Goal: Information Seeking & Learning: Learn about a topic

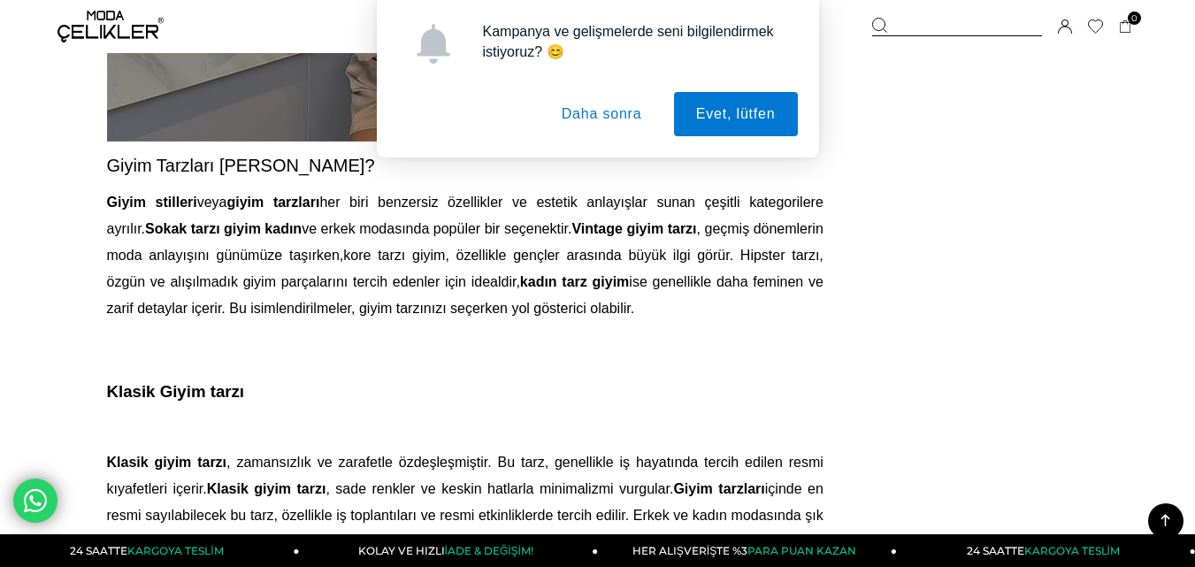
scroll to position [983, 0]
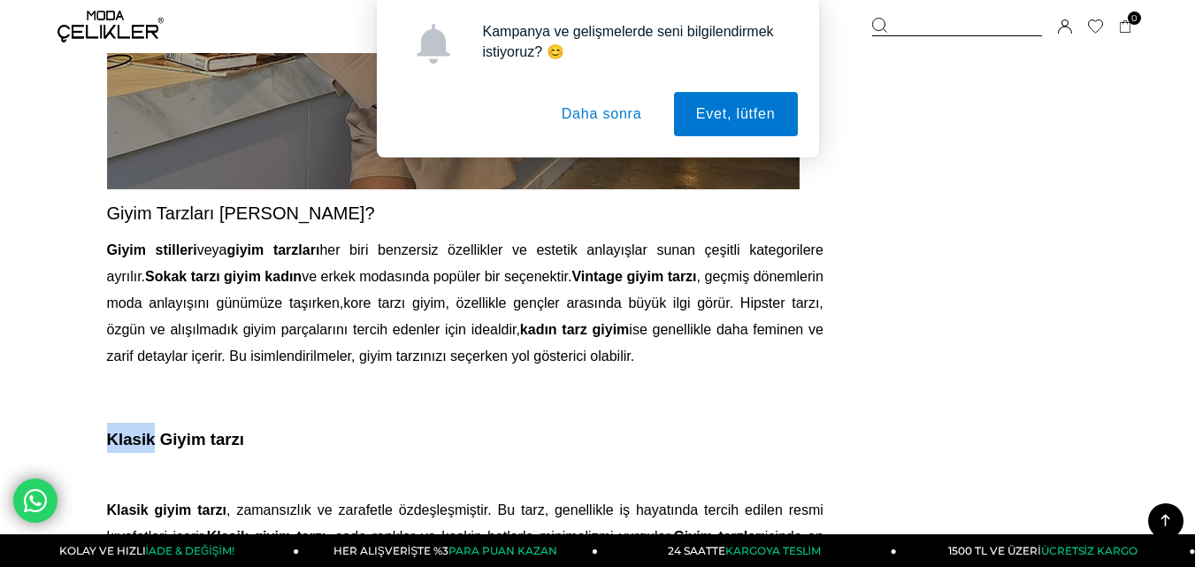
drag, startPoint x: 109, startPoint y: 434, endPoint x: 155, endPoint y: 435, distance: 46.0
click at [155, 435] on span "Klasik Giyim tarzı" at bounding box center [176, 439] width 138 height 19
copy span "Klasik"
click at [219, 322] on span "veya giyim tarzları her biri benzersiz özellikler ve estetik anlayışlar sunan ç…" at bounding box center [465, 302] width 716 height 121
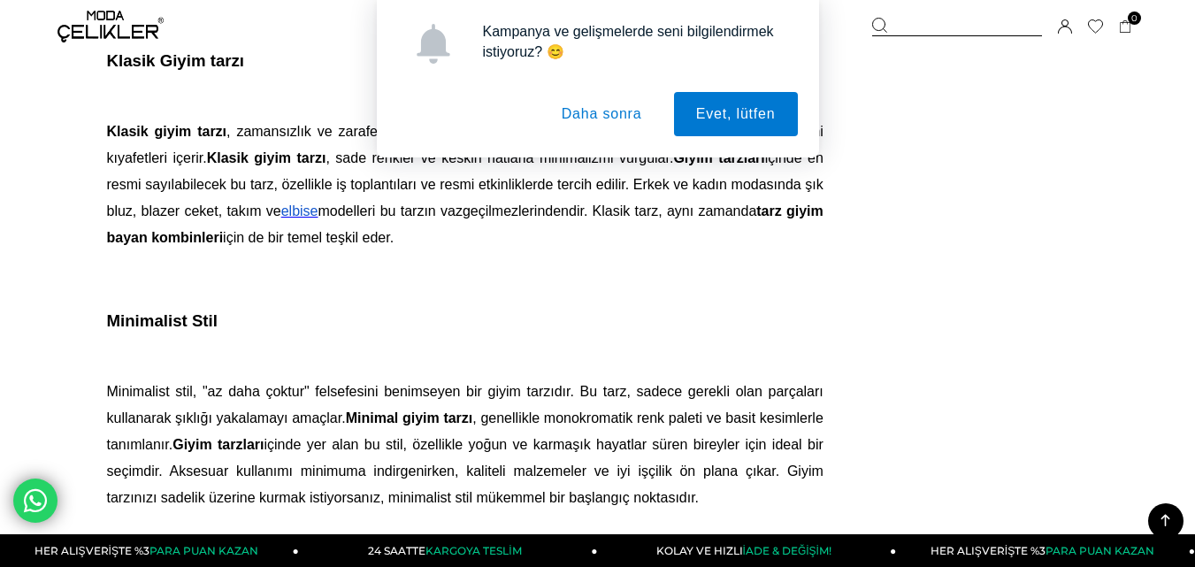
scroll to position [1385, 0]
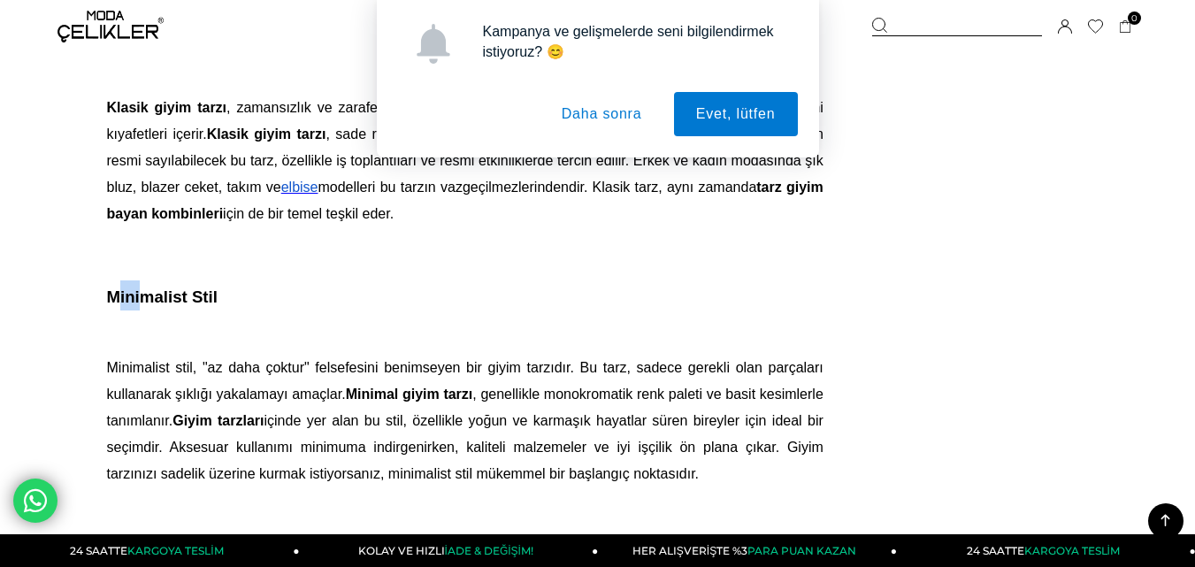
drag, startPoint x: 114, startPoint y: 294, endPoint x: 141, endPoint y: 295, distance: 27.4
click at [141, 295] on span "Minimalist Stil" at bounding box center [162, 296] width 111 height 19
drag, startPoint x: 109, startPoint y: 293, endPoint x: 241, endPoint y: 299, distance: 131.9
click at [241, 299] on h3 "Minimalist Stil" at bounding box center [465, 295] width 716 height 30
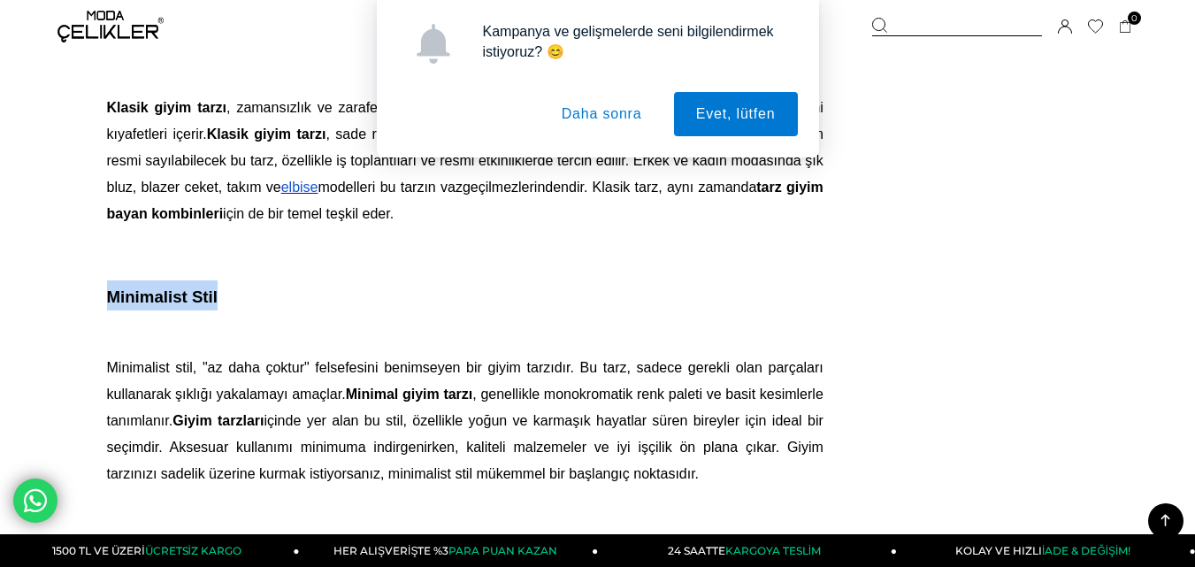
copy span "Minimalist Stil"
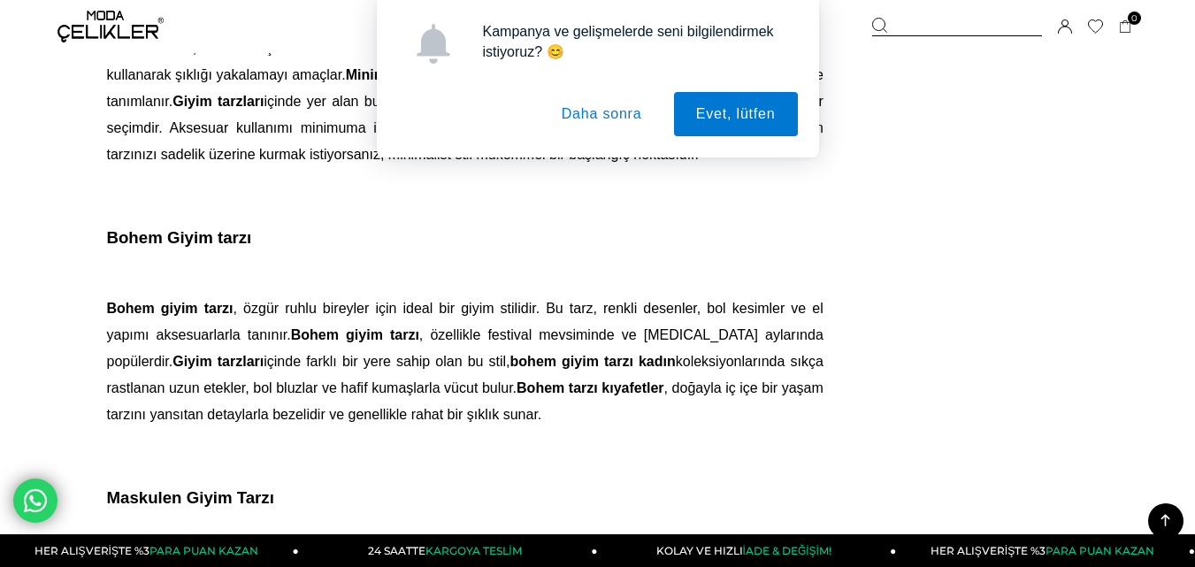
scroll to position [1763, 0]
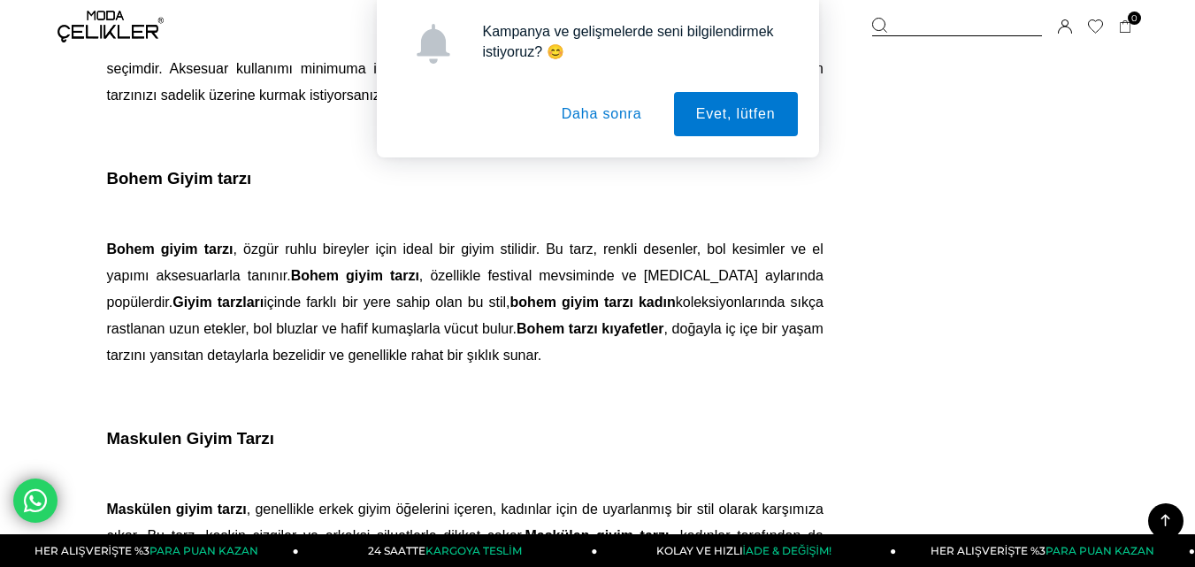
click at [666, 274] on span ", özgür ruhlu bireyler için ideal bir giyim stilidir. Bu tarz, renkli desenler,…" at bounding box center [465, 301] width 716 height 121
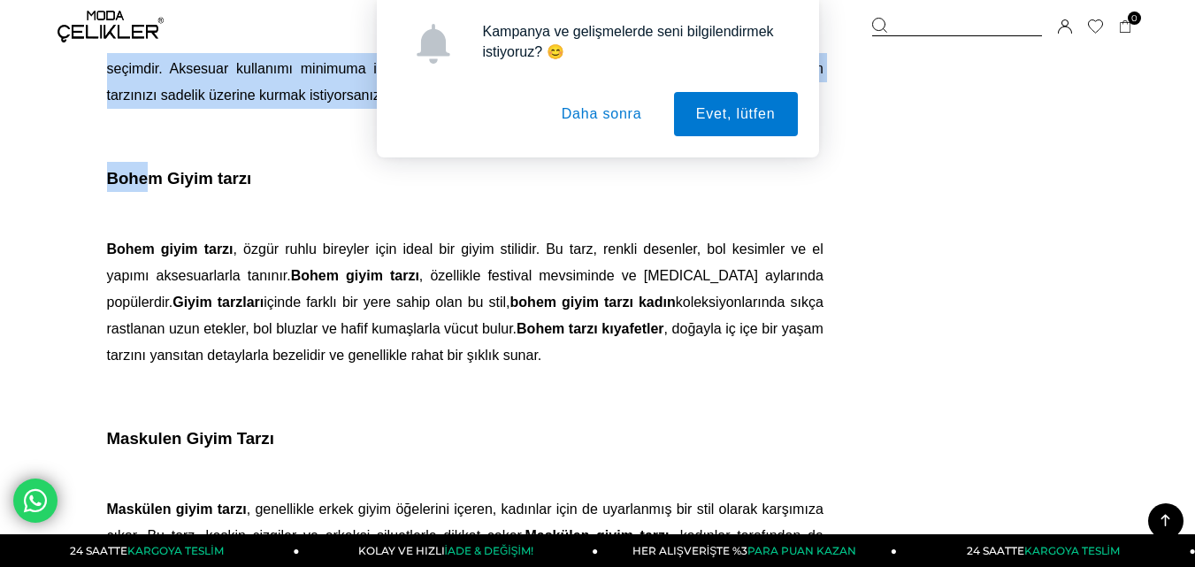
drag, startPoint x: 104, startPoint y: 177, endPoint x: 146, endPoint y: 182, distance: 41.9
click at [146, 182] on span "Bohem Giyim tarzı" at bounding box center [179, 178] width 145 height 19
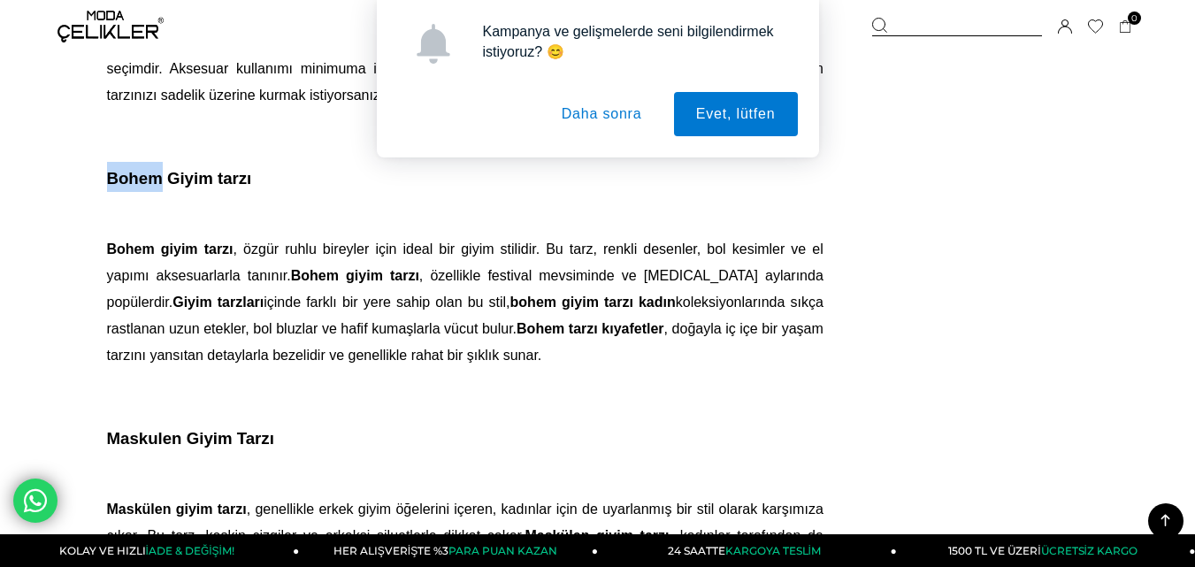
drag, startPoint x: 110, startPoint y: 176, endPoint x: 162, endPoint y: 180, distance: 52.4
click at [162, 180] on span "Bohem Giyim tarzı" at bounding box center [179, 178] width 145 height 19
copy span "Bohem"
drag, startPoint x: 108, startPoint y: 437, endPoint x: 189, endPoint y: 433, distance: 81.4
click at [189, 433] on span "Maskulen Giyim Tarzı" at bounding box center [190, 438] width 167 height 19
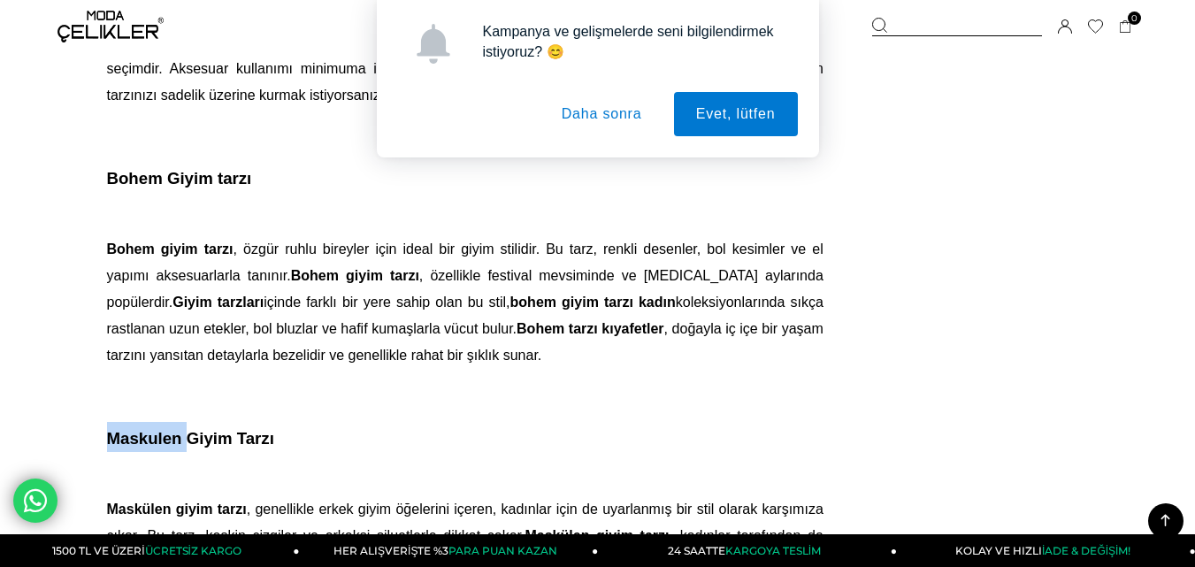
copy span "Maskulen"
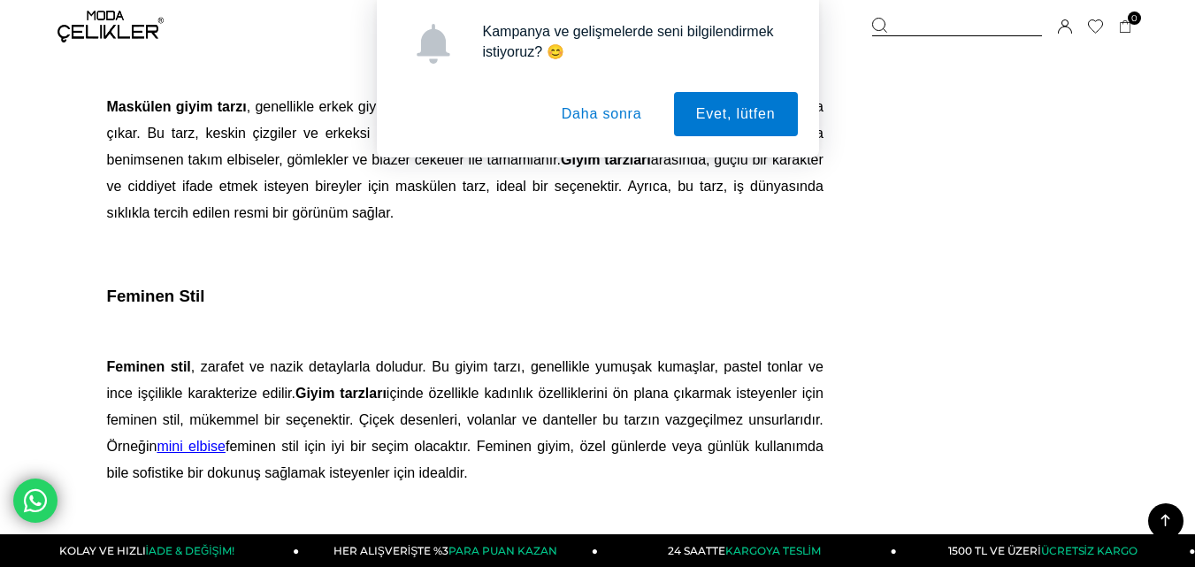
scroll to position [2225, 0]
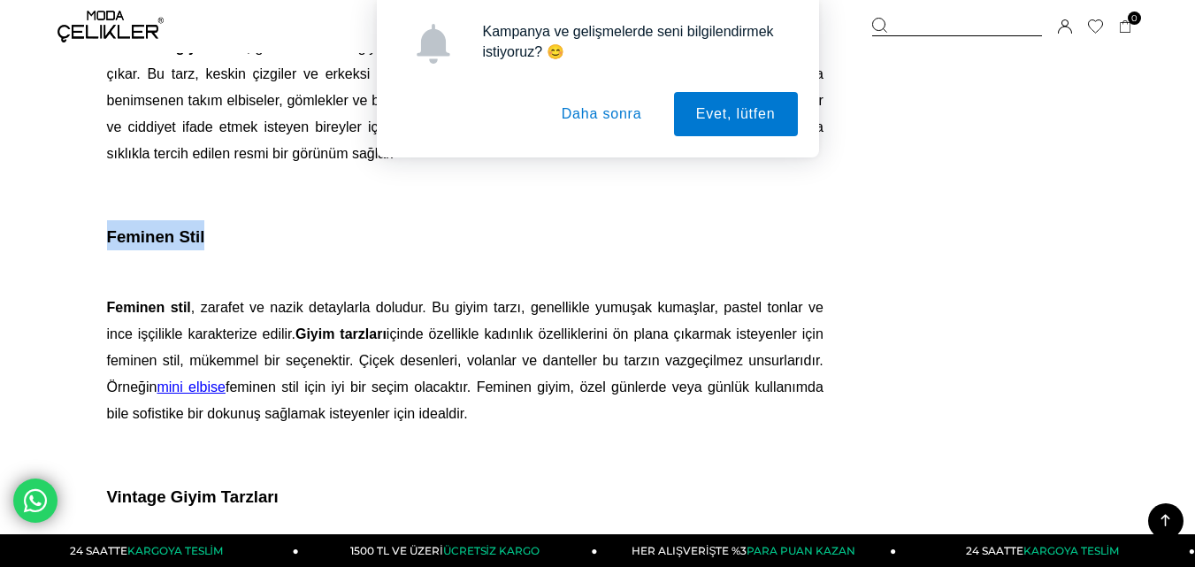
drag, startPoint x: 107, startPoint y: 235, endPoint x: 221, endPoint y: 239, distance: 114.1
click at [221, 239] on h3 "Feminen Stil" at bounding box center [465, 235] width 716 height 30
copy span "Feminen Stil"
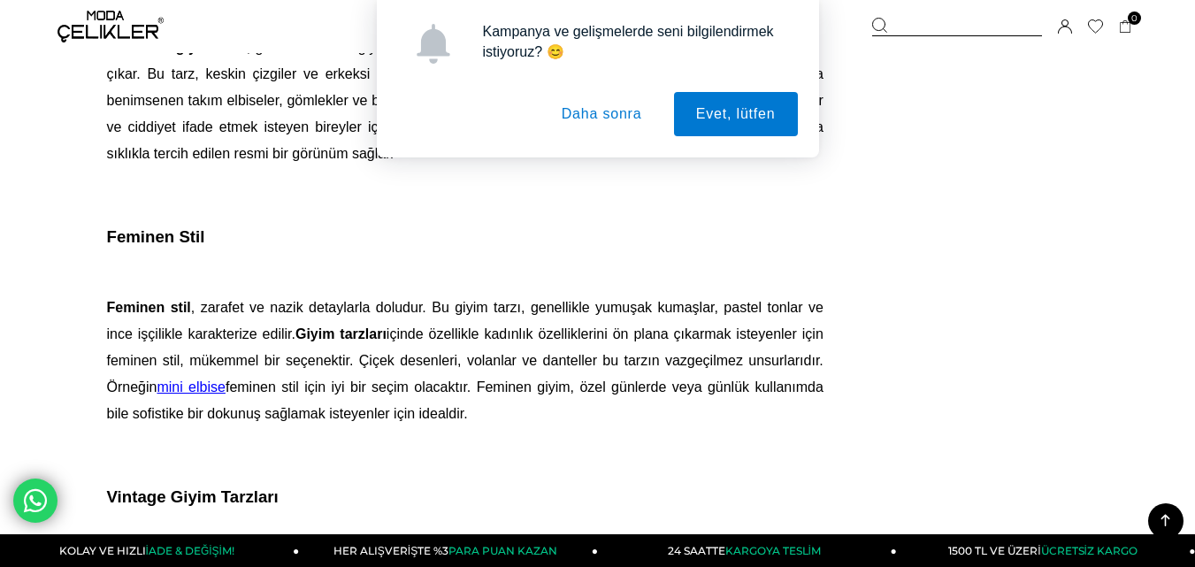
click at [472, 338] on span ", zarafet ve nazik detaylarla doludur. Bu giyim tarzı, genellikle yumuşak kumaş…" at bounding box center [465, 347] width 716 height 95
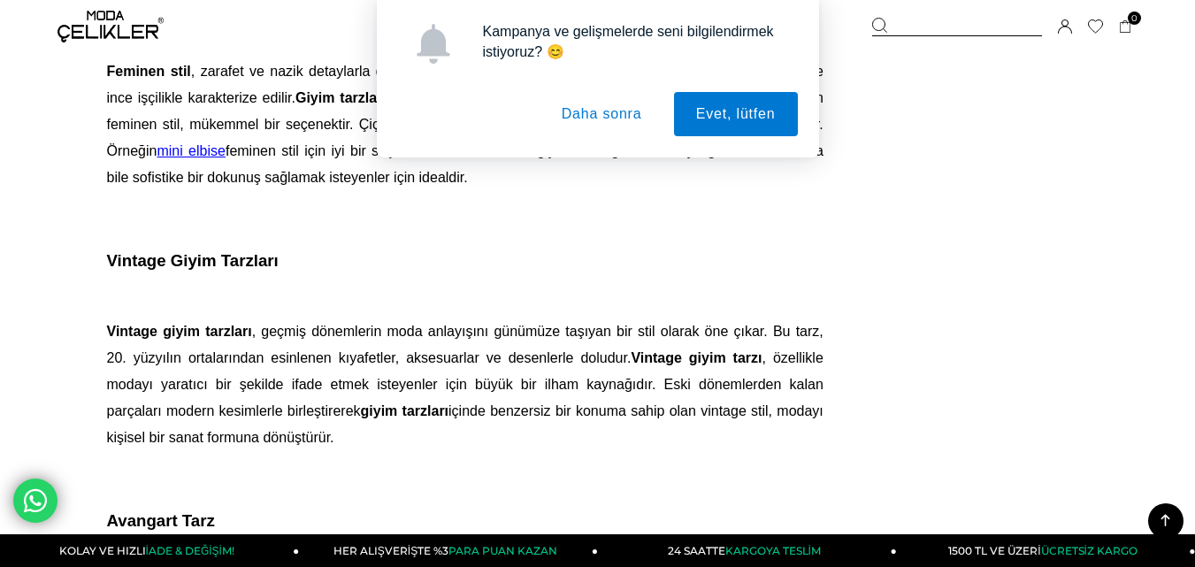
scroll to position [2627, 0]
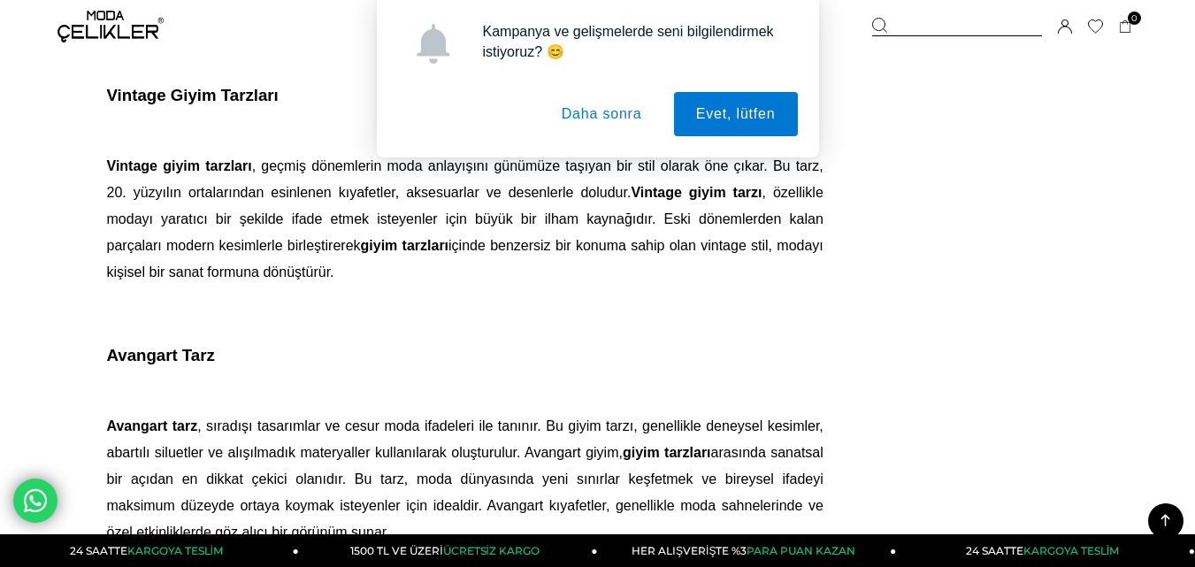
click at [107, 86] on div "Kampanya ve gelişmelerde seni bilgilendirmek istiyoruz? 😊 Evet, lütfen Daha son…" at bounding box center [597, 78] width 1195 height 157
click at [107, 89] on div "Kampanya ve gelişmelerde seni bilgilendirmek istiyoruz? 😊 Evet, lütfen Daha son…" at bounding box center [597, 78] width 1195 height 157
drag, startPoint x: 107, startPoint y: 89, endPoint x: 164, endPoint y: 88, distance: 56.6
click at [164, 88] on div "Kampanya ve gelişmelerde seni bilgilendirmek istiyoruz? 😊 Evet, lütfen Daha son…" at bounding box center [597, 78] width 1195 height 157
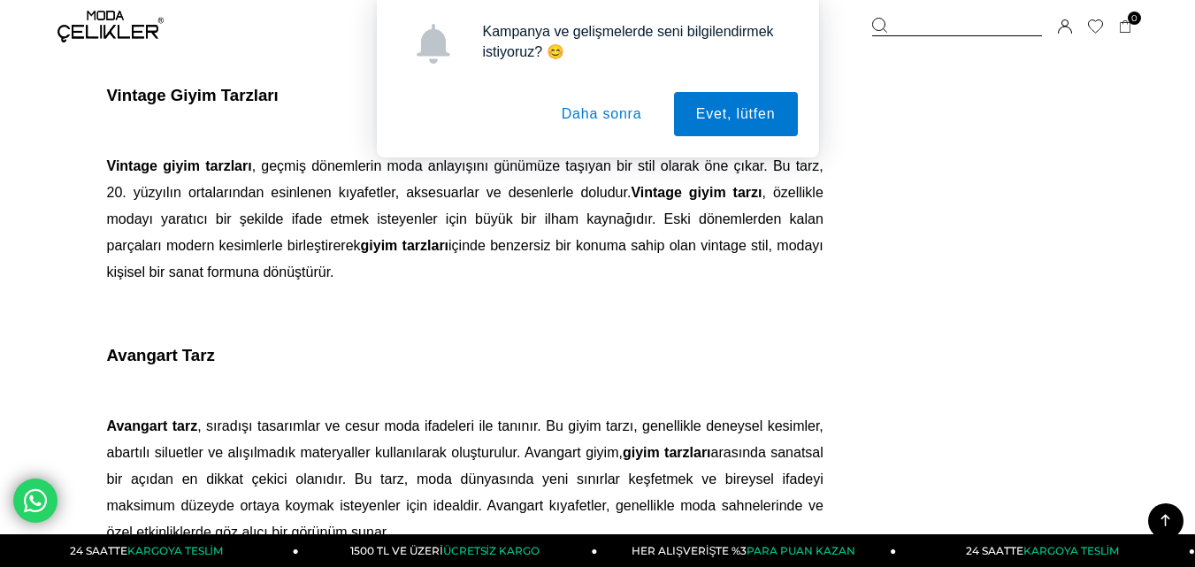
click at [164, 88] on div "Kampanya ve gelişmelerde seni bilgilendirmek istiyoruz? 😊 Evet, lütfen Daha son…" at bounding box center [597, 78] width 1195 height 157
click at [590, 111] on button "Daha sonra" at bounding box center [601, 114] width 125 height 44
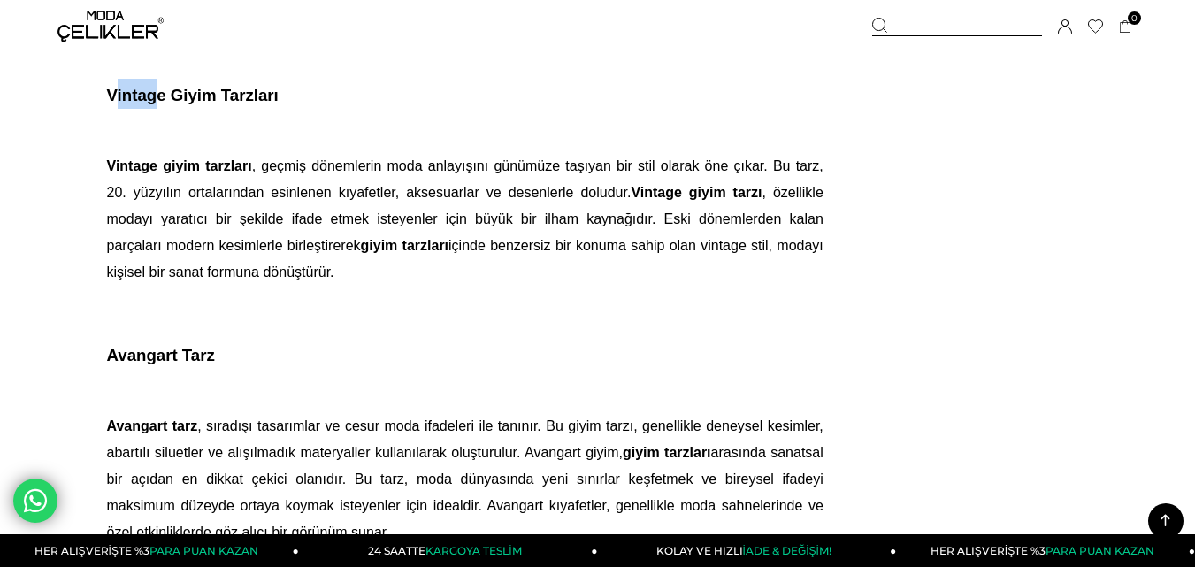
drag, startPoint x: 113, startPoint y: 90, endPoint x: 148, endPoint y: 96, distance: 35.0
click at [148, 96] on span "Vintage Giyim Tarzları" at bounding box center [193, 95] width 172 height 19
drag, startPoint x: 109, startPoint y: 92, endPoint x: 172, endPoint y: 89, distance: 62.8
click at [172, 89] on span "Vintage Giyim Tarzları" at bounding box center [193, 95] width 172 height 19
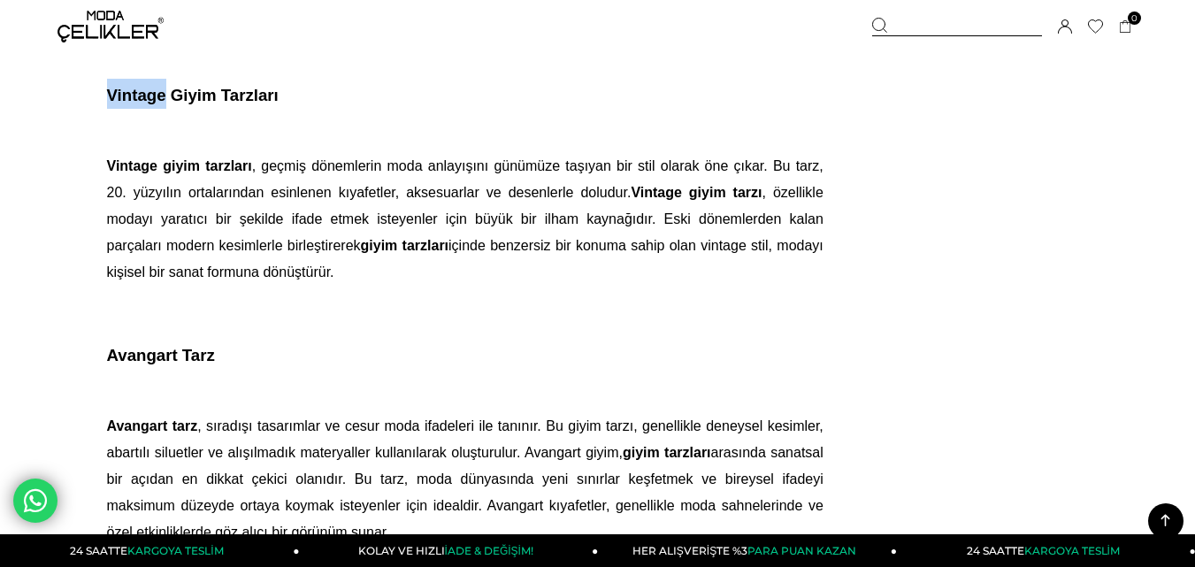
copy span "Vintage"
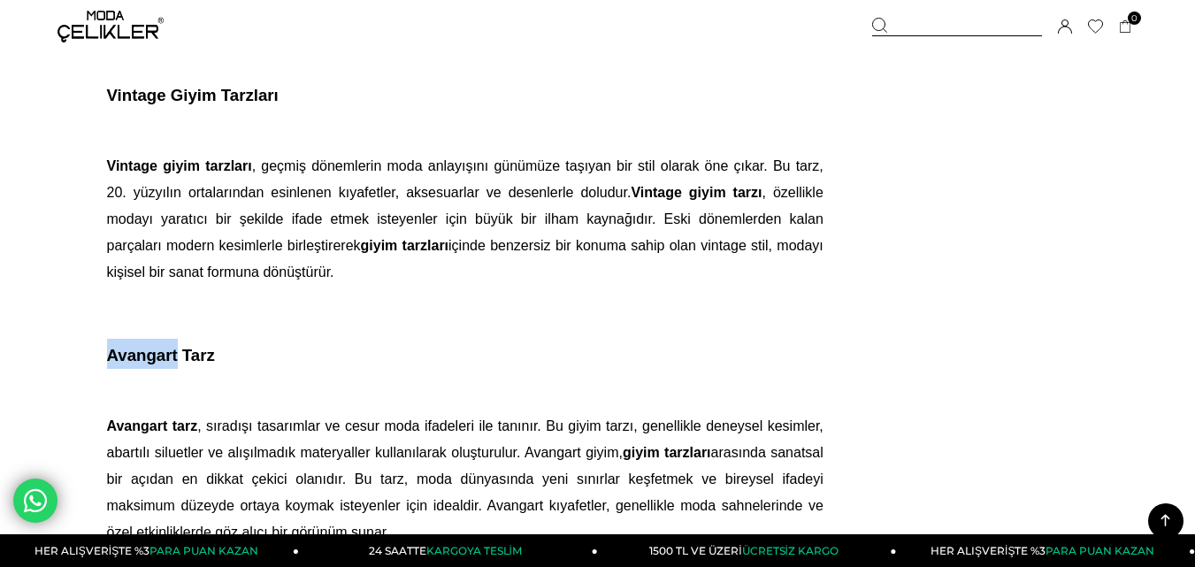
drag, startPoint x: 106, startPoint y: 354, endPoint x: 184, endPoint y: 360, distance: 78.1
click at [184, 360] on span "Avangart Tarz" at bounding box center [161, 355] width 108 height 19
copy span "Avangart"
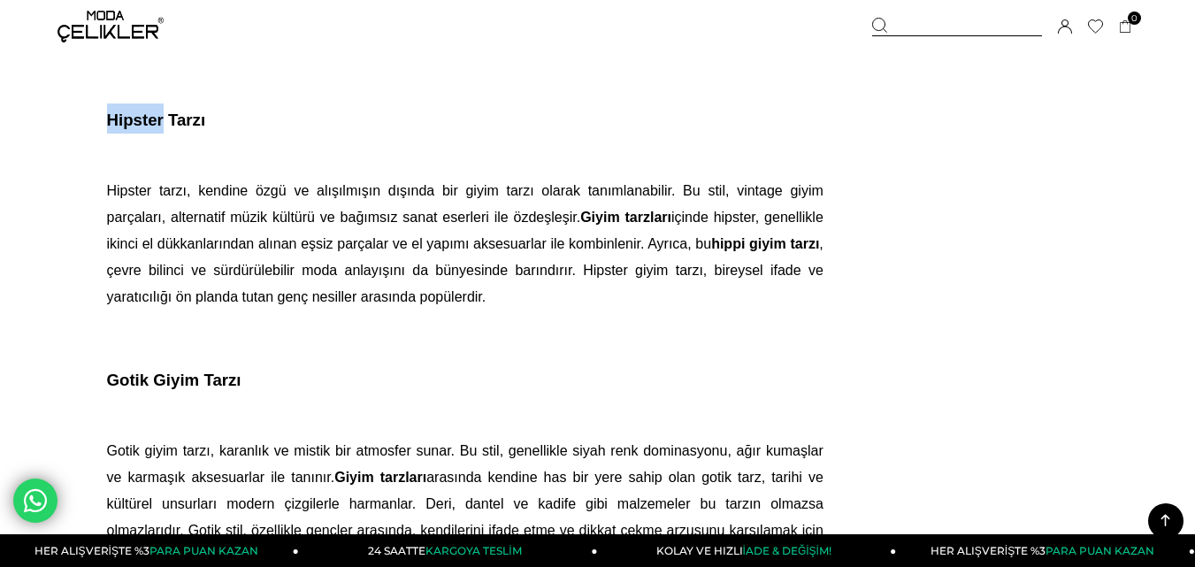
drag, startPoint x: 109, startPoint y: 119, endPoint x: 166, endPoint y: 119, distance: 57.5
click at [166, 119] on span "Hipster Tarzı" at bounding box center [156, 120] width 99 height 19
copy span "Hipster"
drag, startPoint x: 112, startPoint y: 376, endPoint x: 153, endPoint y: 381, distance: 41.0
click at [153, 381] on span "Gotik Giyim Tarzı" at bounding box center [174, 380] width 134 height 19
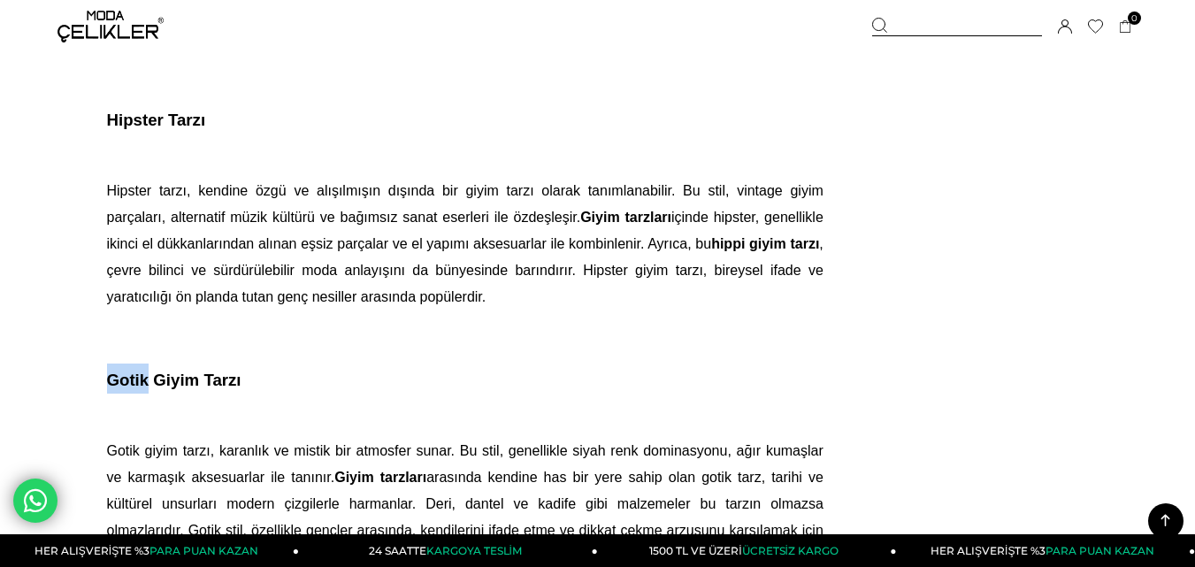
copy span "Gotik"
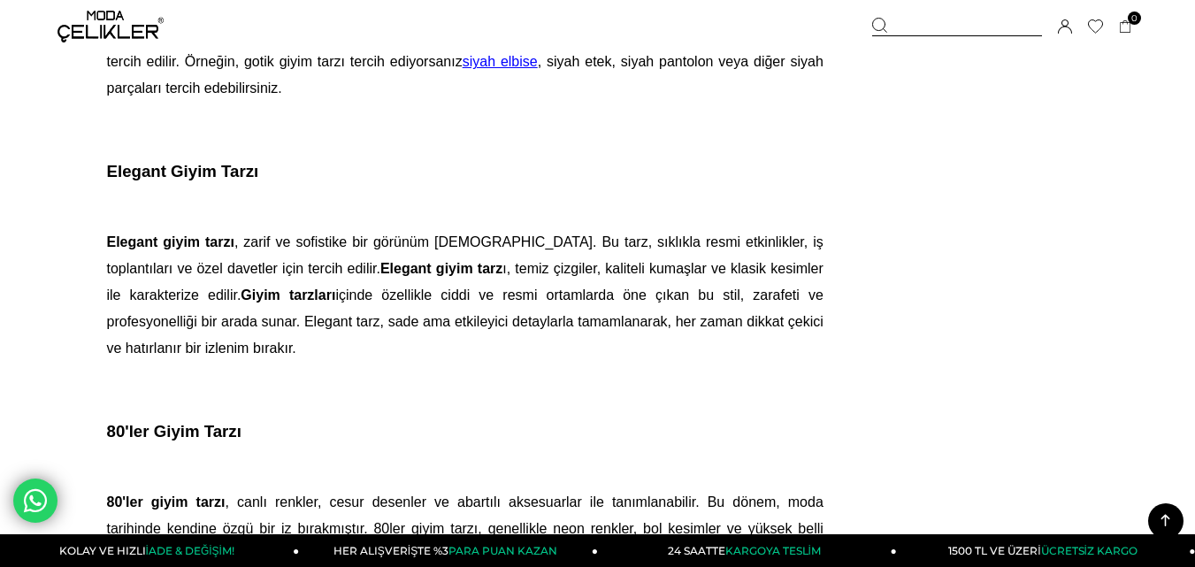
click at [107, 171] on span "Elegant Giyim Tarzı" at bounding box center [183, 171] width 152 height 19
click at [628, 264] on span ", zarif ve sofistike bir görünüm [DEMOGRAPHIC_DATA]. Bu tarz, sıklıkla resmi et…" at bounding box center [465, 294] width 716 height 121
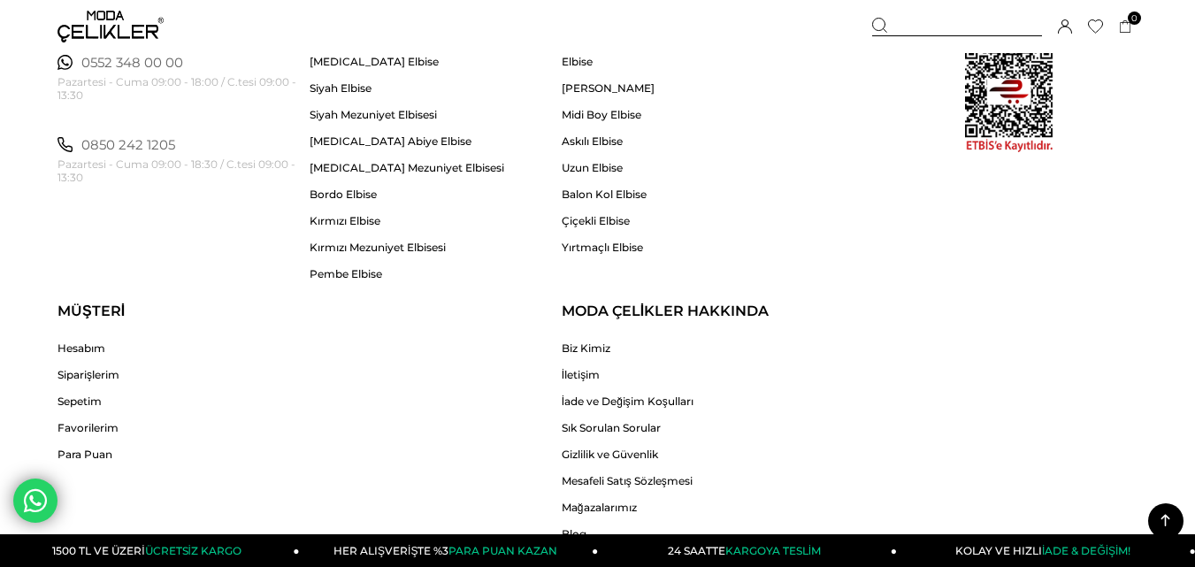
scroll to position [5303, 0]
